Goal: Information Seeking & Learning: Learn about a topic

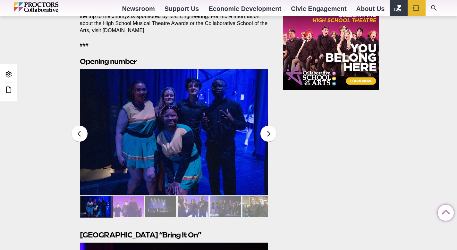
scroll to position [775, 0]
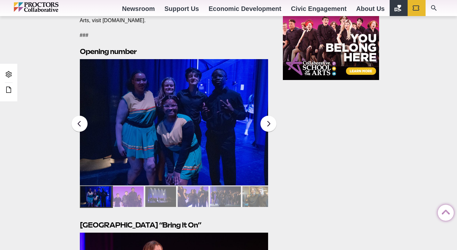
drag, startPoint x: 459, startPoint y: 16, endPoint x: 438, endPoint y: 145, distance: 131.3
click at [439, 145] on html "Proctors theREP UPH Collaborative School of the Arts All Proctors Collaborative…" at bounding box center [228, 1] width 457 height 1553
click at [273, 116] on button at bounding box center [269, 124] width 16 height 16
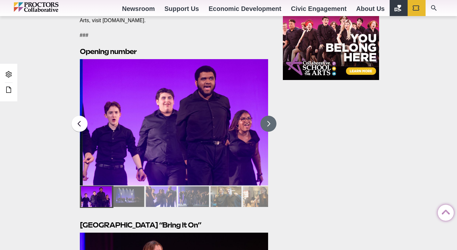
click at [269, 116] on button at bounding box center [269, 124] width 16 height 16
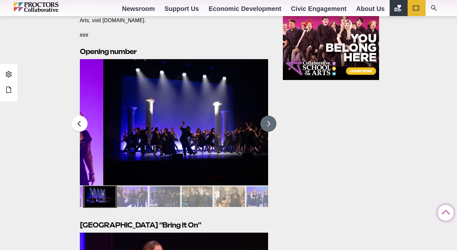
click at [269, 116] on button at bounding box center [269, 124] width 16 height 16
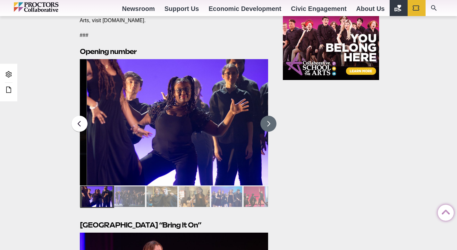
click at [269, 116] on button at bounding box center [269, 124] width 16 height 16
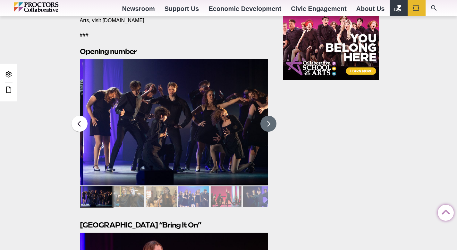
click at [269, 116] on button at bounding box center [269, 124] width 16 height 16
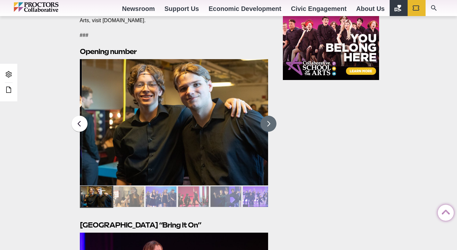
click at [269, 116] on button at bounding box center [269, 124] width 16 height 16
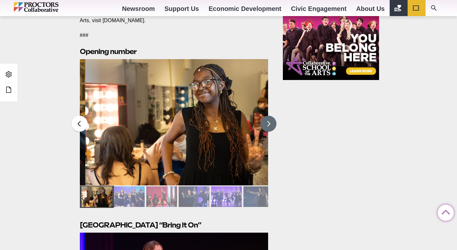
click at [269, 116] on button at bounding box center [269, 124] width 16 height 16
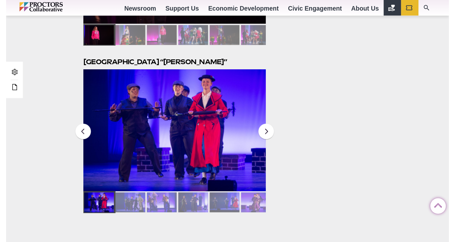
scroll to position [1110, 0]
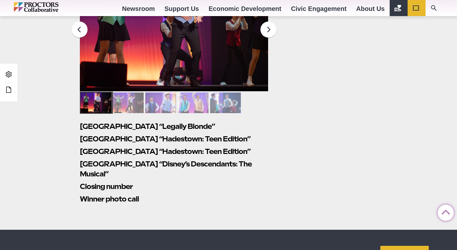
scroll to position [1755, 0]
